Goal: Transaction & Acquisition: Purchase product/service

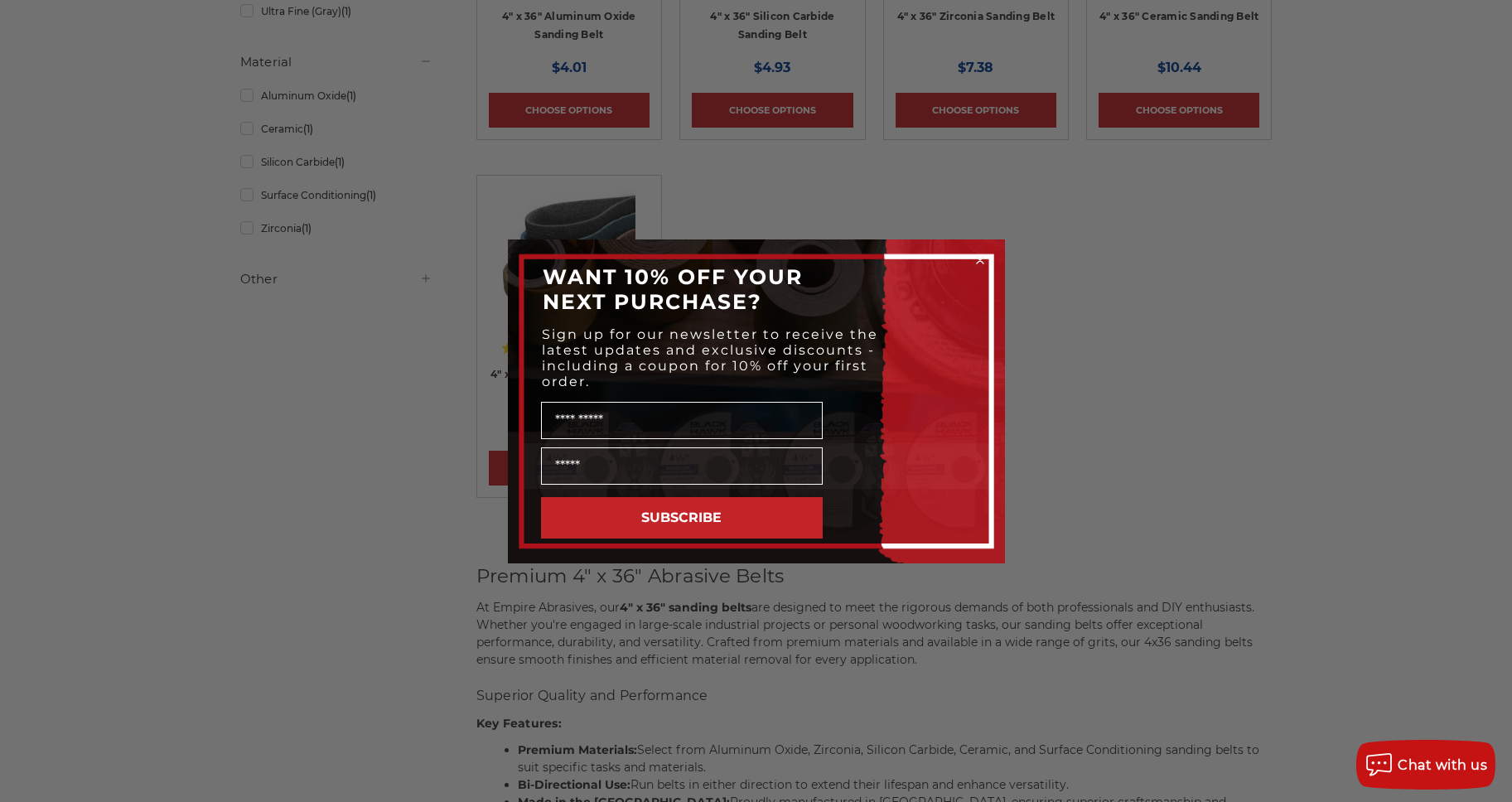
scroll to position [550, 0]
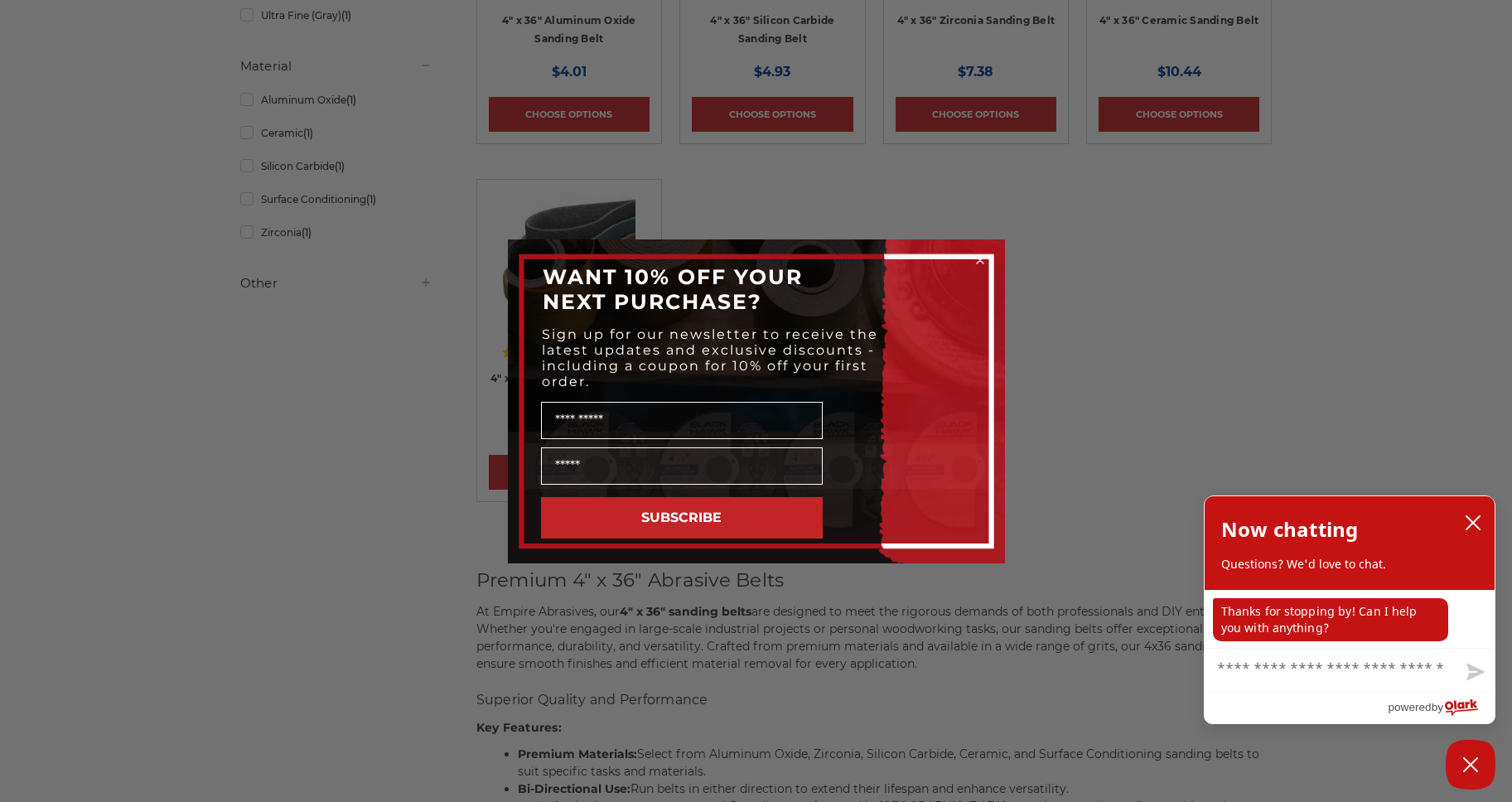
click at [981, 261] on icon "Close dialog" at bounding box center [980, 261] width 7 height 7
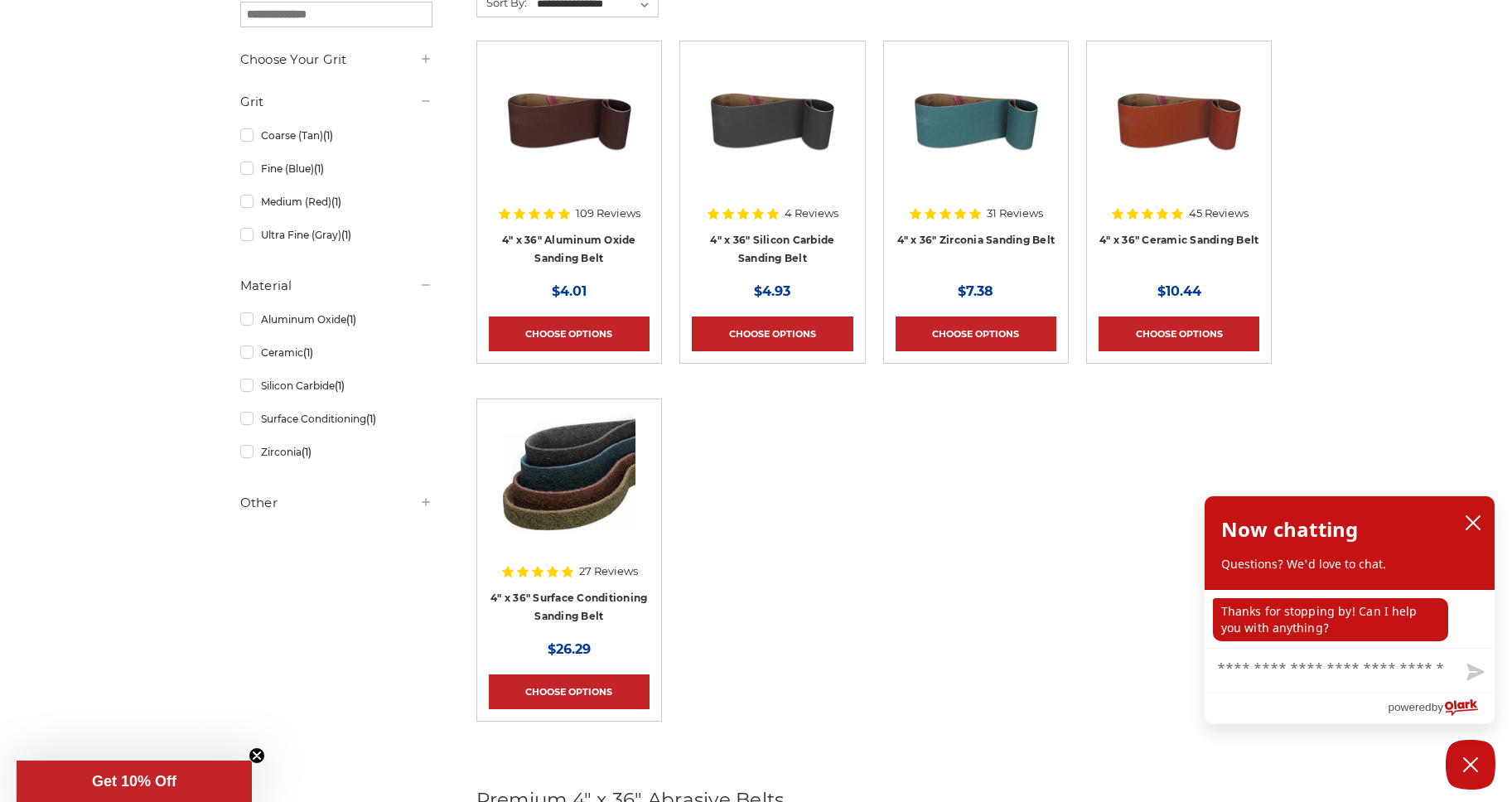
scroll to position [0, 0]
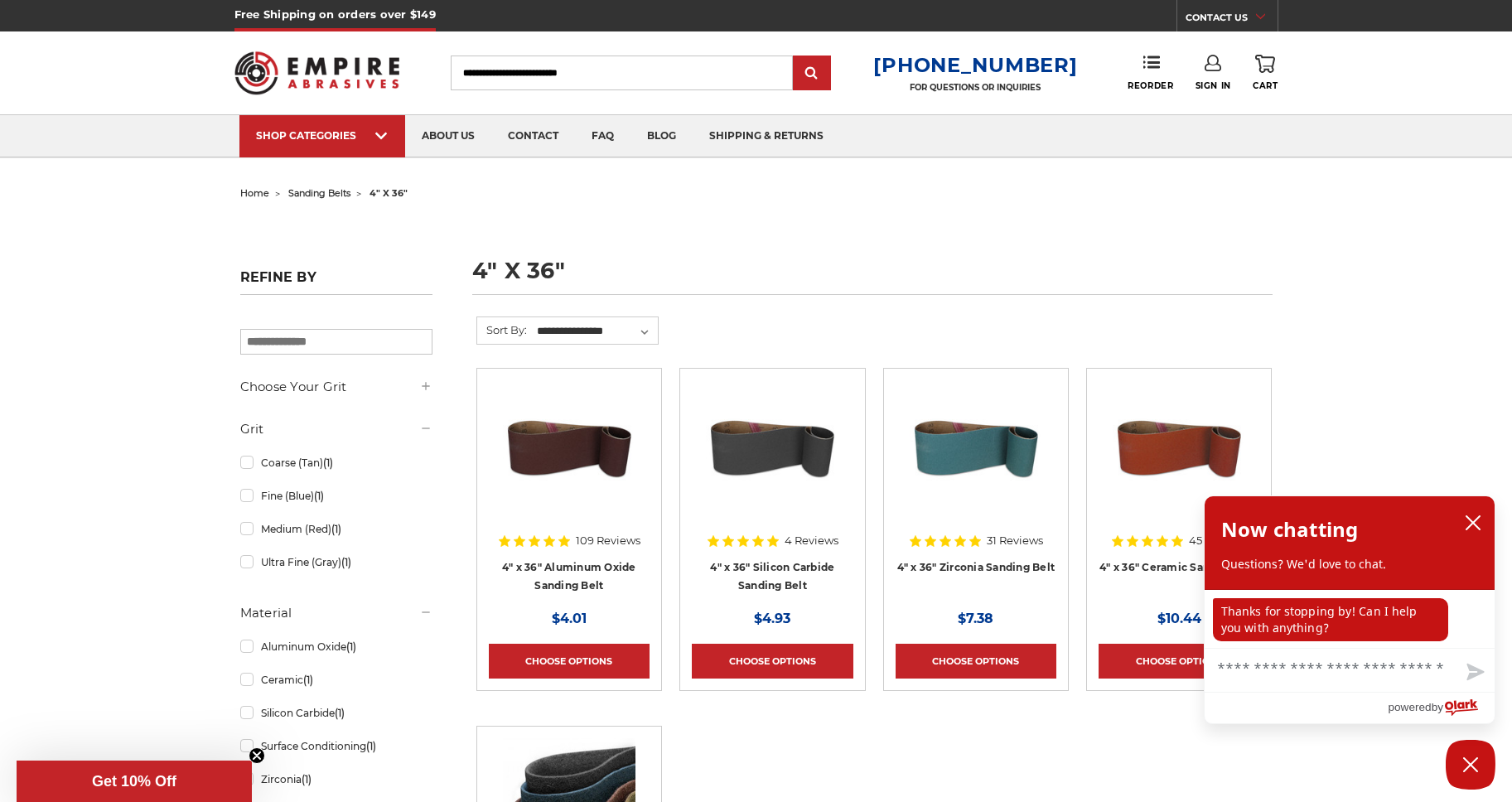
click at [502, 74] on input "Search" at bounding box center [622, 73] width 342 height 35
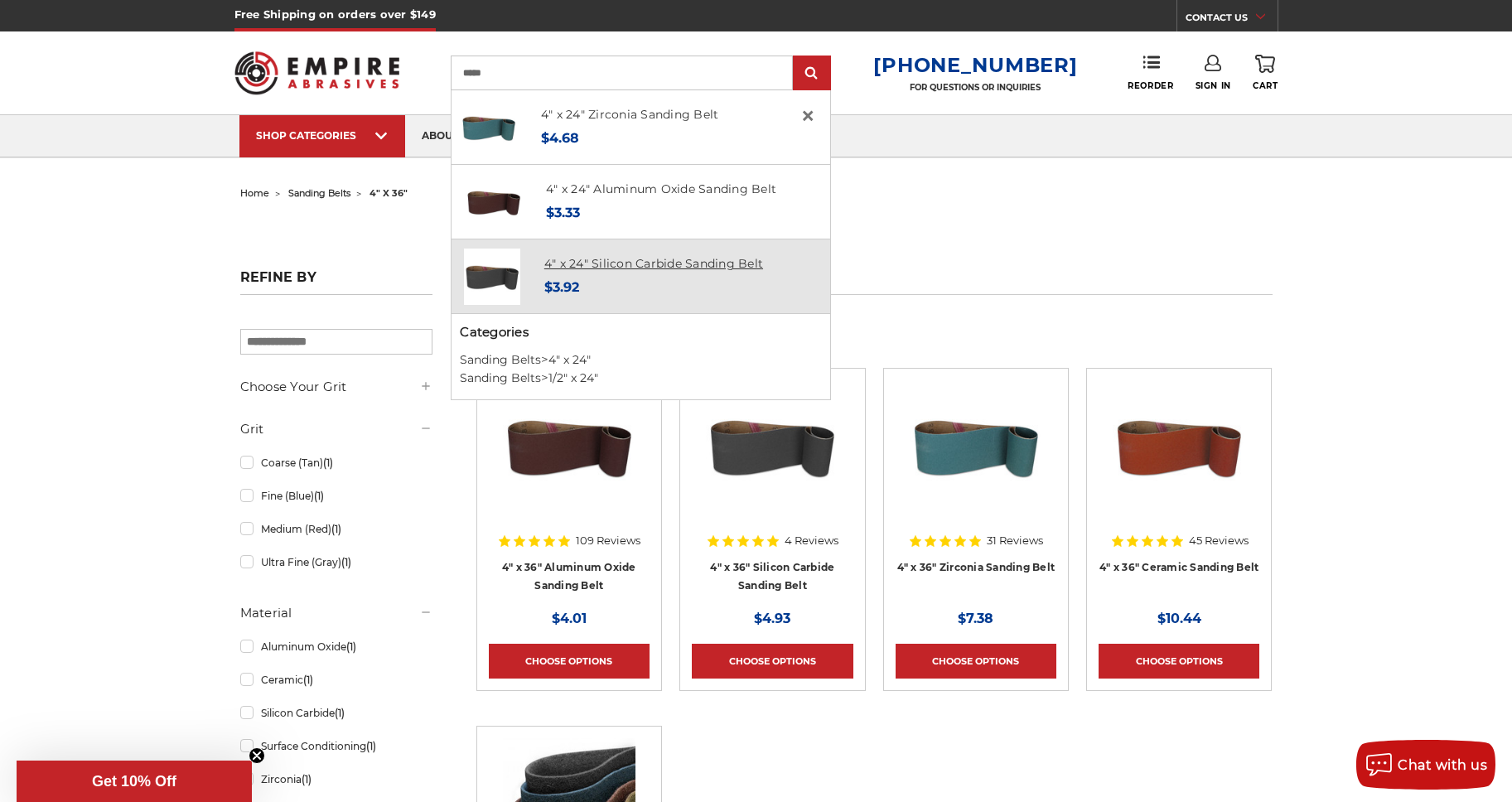
type input "****"
click at [587, 265] on link "4" x 24" Silicon Carbide Sanding Belt" at bounding box center [653, 264] width 218 height 15
